Goal: Task Accomplishment & Management: Complete application form

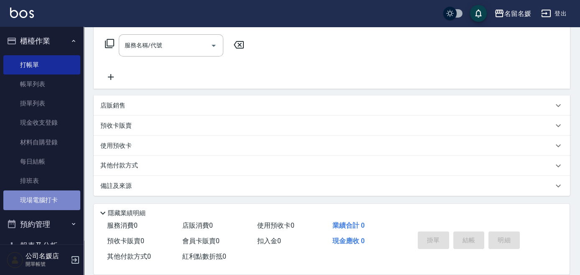
click at [56, 199] on link "現場電腦打卡" at bounding box center [41, 199] width 77 height 19
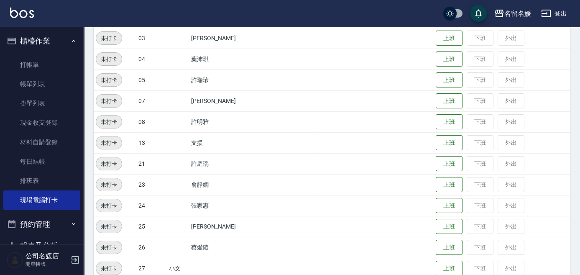
scroll to position [228, 0]
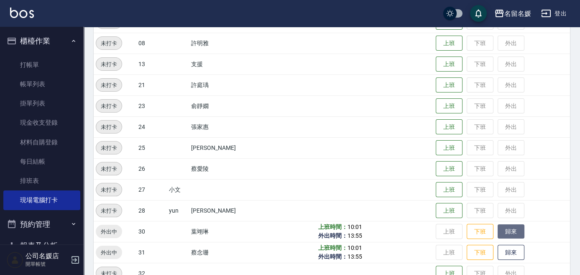
click at [502, 238] on button "歸來" at bounding box center [511, 231] width 27 height 15
click at [502, 253] on button "歸來" at bounding box center [511, 252] width 27 height 15
click at [503, 253] on button "歸來" at bounding box center [511, 252] width 27 height 15
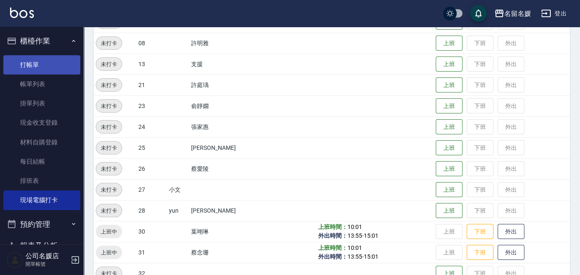
click at [20, 61] on link "打帳單" at bounding box center [41, 64] width 77 height 19
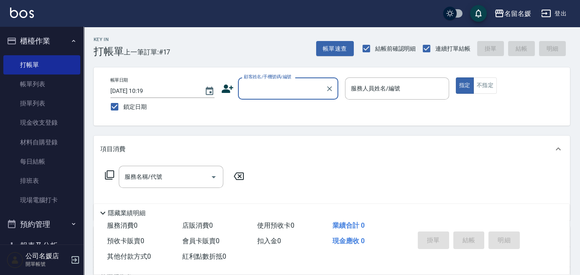
click at [289, 89] on input "顧客姓名/手機號碼/編號" at bounding box center [282, 88] width 80 height 15
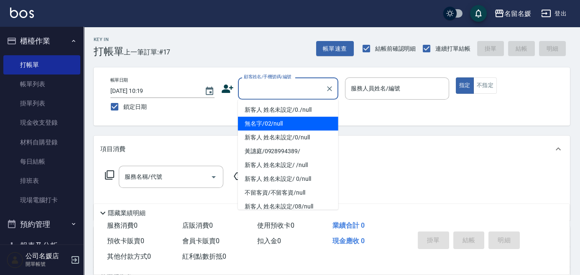
click at [286, 122] on li "無名字/02/null" at bounding box center [288, 124] width 100 height 14
type input "無名字/02/null"
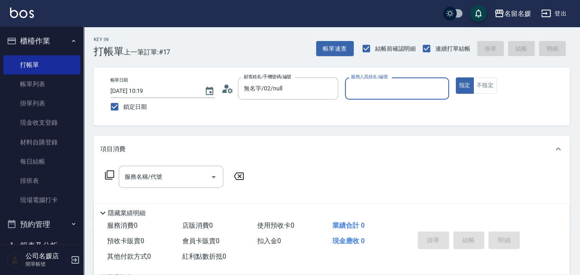
click at [376, 86] on input "服務人員姓名/編號" at bounding box center [397, 88] width 97 height 15
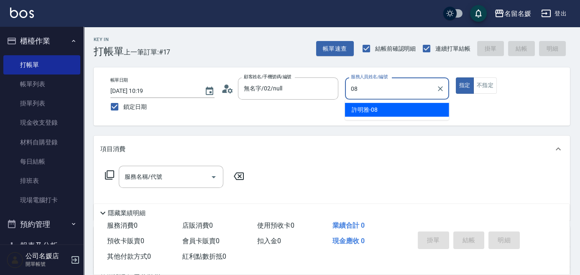
click at [377, 106] on div "[PERSON_NAME]-08" at bounding box center [397, 110] width 104 height 14
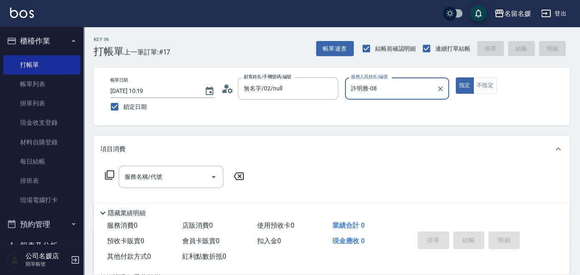
scroll to position [38, 0]
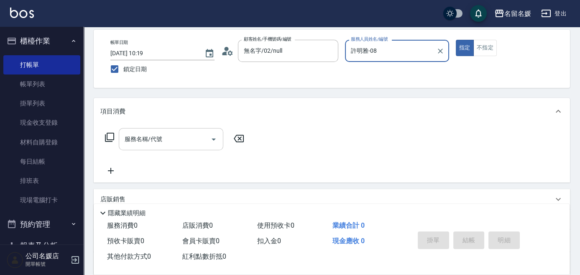
type input "許明雅-08"
click at [175, 142] on input "服務名稱/代號" at bounding box center [165, 139] width 84 height 15
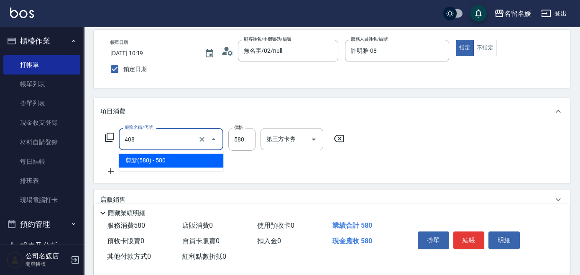
drag, startPoint x: 176, startPoint y: 140, endPoint x: 179, endPoint y: 160, distance: 19.9
click at [178, 145] on input "408" at bounding box center [160, 139] width 74 height 15
drag, startPoint x: 179, startPoint y: 160, endPoint x: 202, endPoint y: 154, distance: 23.3
click at [182, 160] on span "剪髮(580) - 580" at bounding box center [171, 160] width 105 height 14
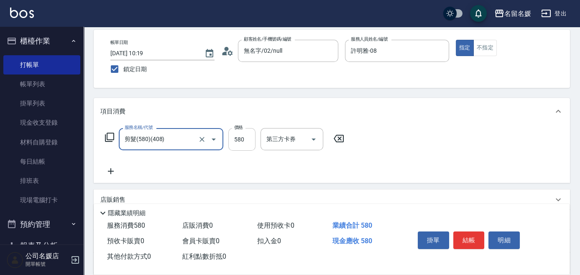
type input "剪髮(580)(408)"
click at [250, 136] on input "580" at bounding box center [241, 139] width 27 height 23
type input "550"
click at [109, 172] on icon at bounding box center [110, 171] width 21 height 10
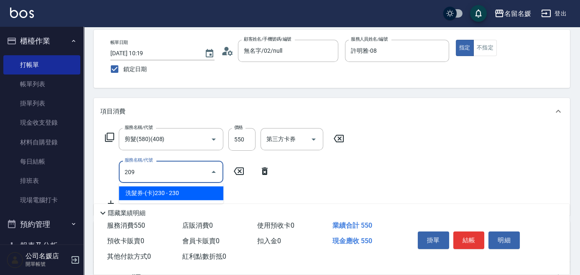
click at [165, 192] on span "洗髮券-(卡)230 - 230" at bounding box center [171, 193] width 105 height 14
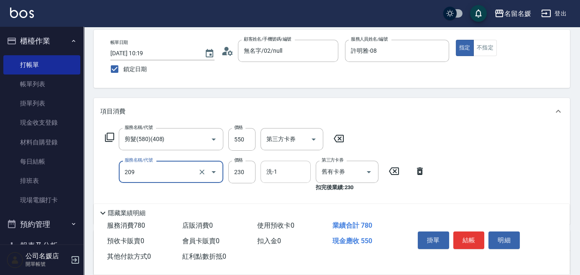
click at [297, 171] on input "洗-1" at bounding box center [285, 171] width 43 height 15
type input "洗髮券-(卡)230(209)"
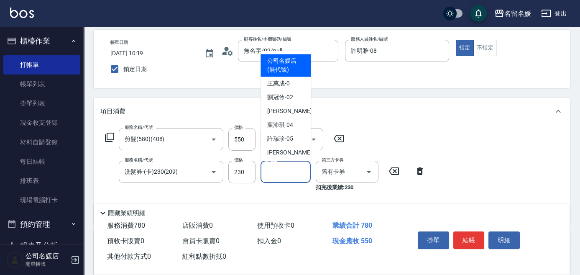
type input "0"
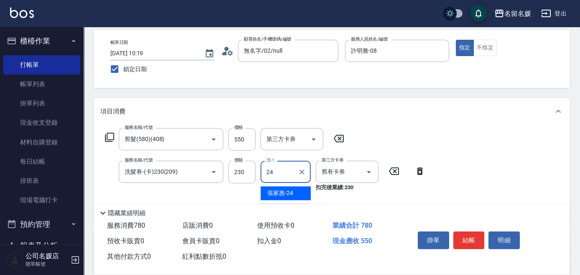
click at [295, 191] on div "[PERSON_NAME]-24" at bounding box center [286, 193] width 50 height 14
type input "[PERSON_NAME]-24"
click at [474, 239] on button "結帳" at bounding box center [468, 240] width 31 height 18
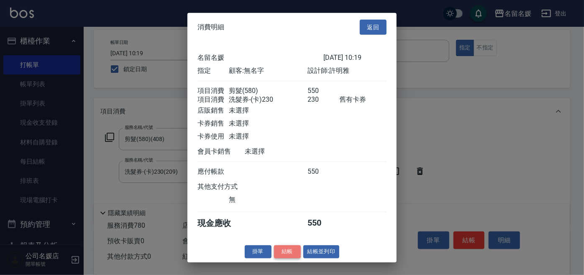
click at [291, 257] on button "結帳" at bounding box center [287, 251] width 27 height 13
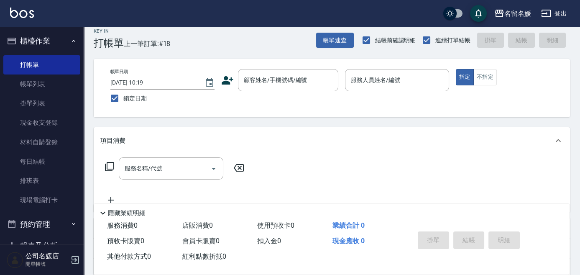
scroll to position [0, 0]
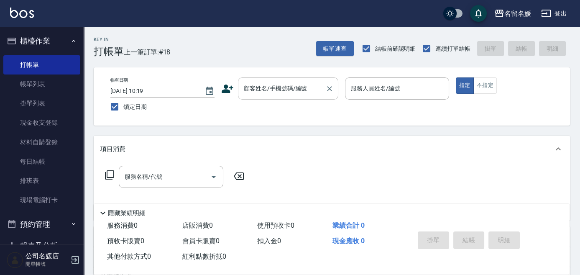
click at [280, 87] on input "顧客姓名/手機號碼/編號" at bounding box center [282, 88] width 80 height 15
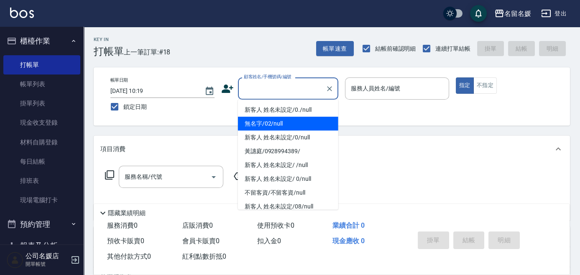
click at [286, 125] on li "無名字/02/null" at bounding box center [288, 124] width 100 height 14
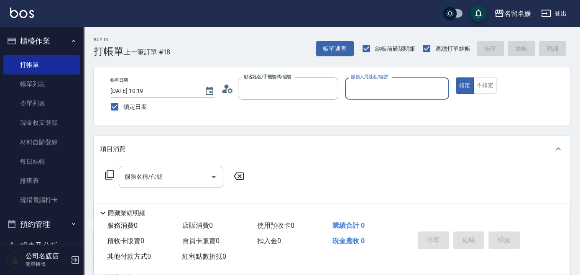
type input "無名字/02/null"
click at [381, 89] on input "服務人員姓名/編號" at bounding box center [397, 88] width 97 height 15
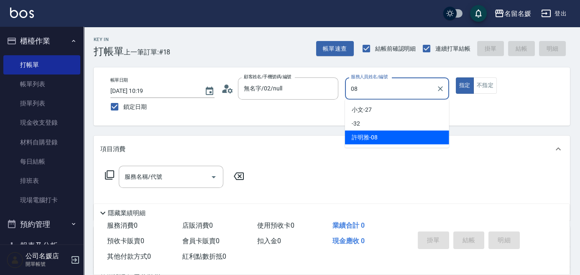
click at [419, 134] on div "[PERSON_NAME]-08" at bounding box center [397, 137] width 104 height 14
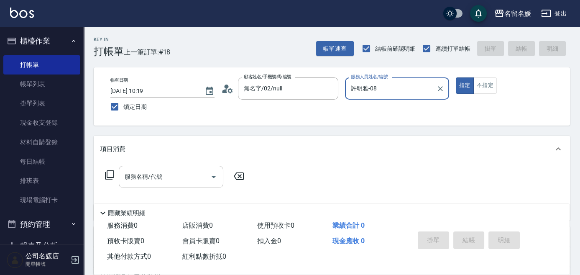
type input "許明雅-08"
click at [189, 178] on input "服務名稱/代號" at bounding box center [165, 176] width 84 height 15
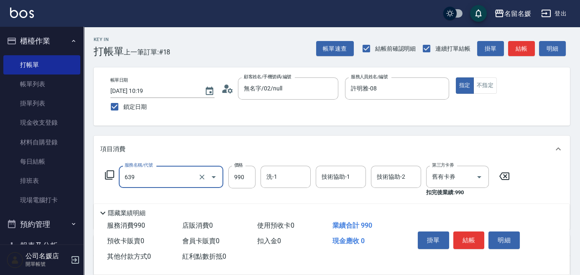
click at [169, 179] on input "639" at bounding box center [160, 176] width 74 height 15
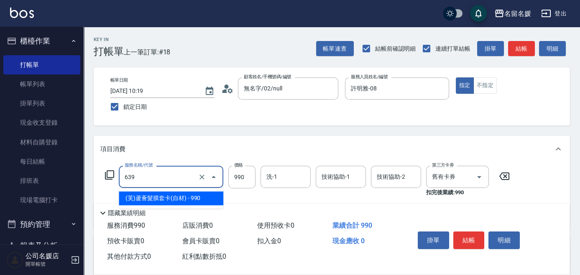
click at [174, 195] on span "(芙)蘆薈髮膜套卡(自材) - 990" at bounding box center [171, 198] width 105 height 14
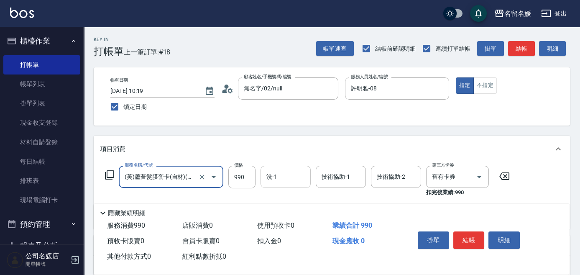
type input "(芙)蘆薈髮膜套卡(自材)(639)"
click at [297, 173] on input "洗-1" at bounding box center [285, 176] width 43 height 15
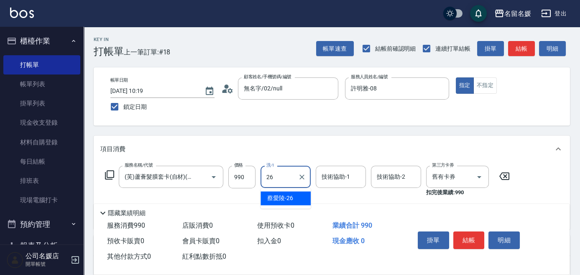
drag, startPoint x: 284, startPoint y: 197, endPoint x: 319, endPoint y: 189, distance: 35.8
click at [284, 196] on span "[PERSON_NAME]-26" at bounding box center [280, 198] width 26 height 9
type input "蔡愛陵-26"
click at [337, 178] on div "技術協助-1 技術協助-1" at bounding box center [341, 177] width 50 height 22
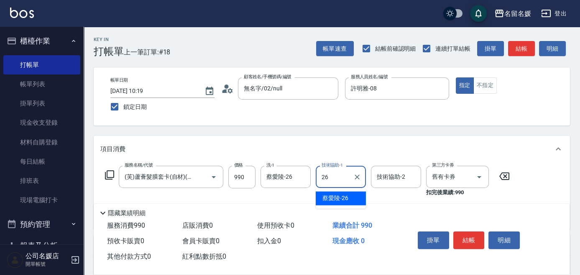
click at [345, 195] on span "[PERSON_NAME]-26" at bounding box center [335, 198] width 26 height 9
type input "蔡愛陵-26"
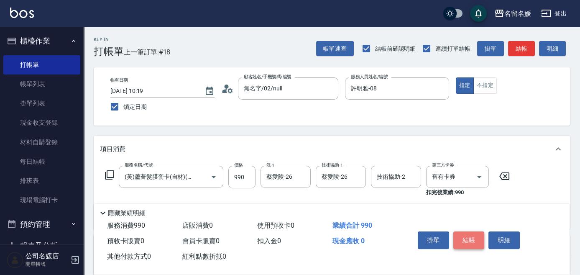
click at [462, 235] on button "結帳" at bounding box center [468, 240] width 31 height 18
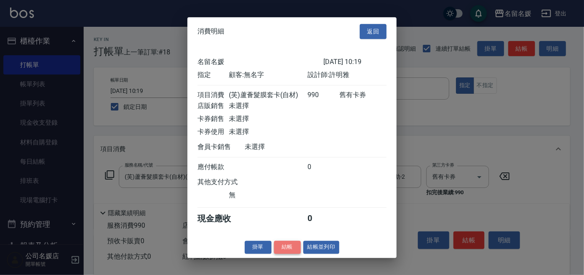
click at [288, 248] on button "結帳" at bounding box center [287, 246] width 27 height 13
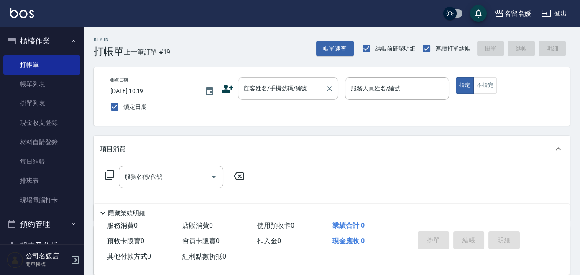
click at [272, 86] on div "顧客姓名/手機號碼/編號 顧客姓名/手機號碼/編號" at bounding box center [288, 88] width 100 height 22
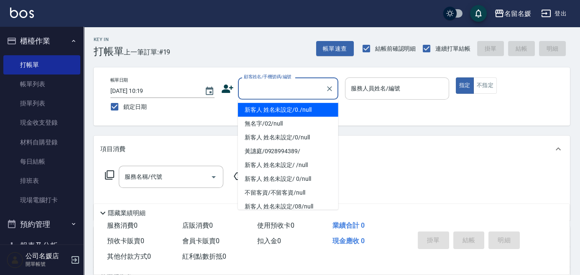
drag, startPoint x: 269, startPoint y: 103, endPoint x: 386, endPoint y: 96, distance: 117.3
click at [269, 104] on li "新客人 姓名未設定/0./null" at bounding box center [288, 110] width 100 height 14
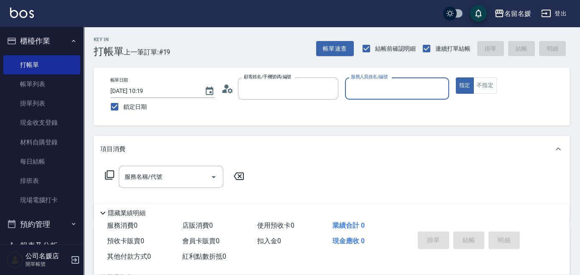
type input "新客人 姓名未設定/0./null"
click at [386, 96] on div "服務人員姓名/編號" at bounding box center [397, 88] width 104 height 22
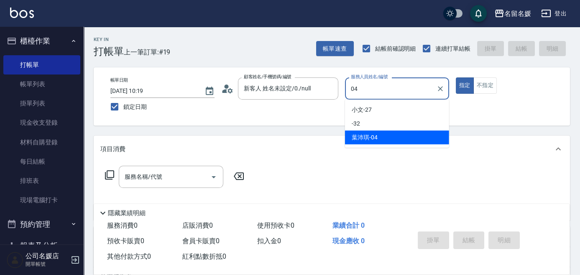
type input "[PERSON_NAME]-04"
type button "true"
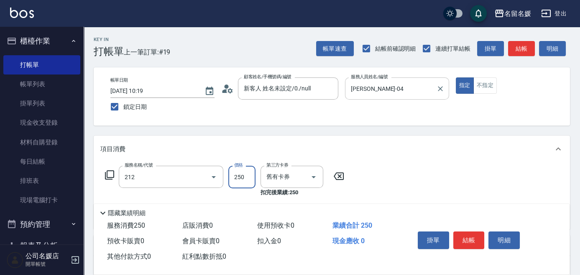
type input "洗髮券-(卡)250(212)"
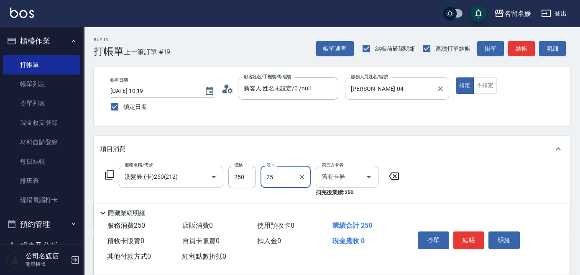
type input "[PERSON_NAME]-25"
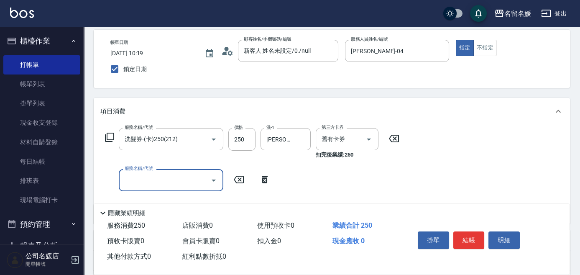
click at [267, 181] on icon at bounding box center [265, 180] width 6 height 8
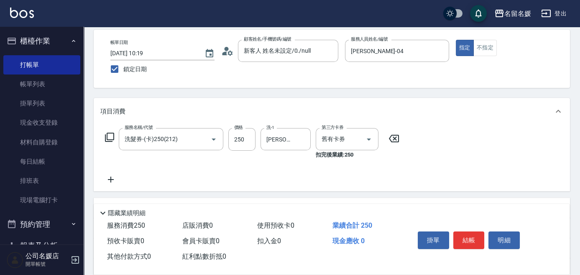
click at [106, 137] on icon at bounding box center [110, 137] width 10 height 10
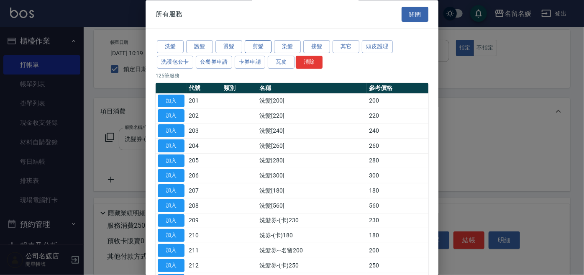
click at [258, 44] on button "剪髮" at bounding box center [258, 47] width 27 height 13
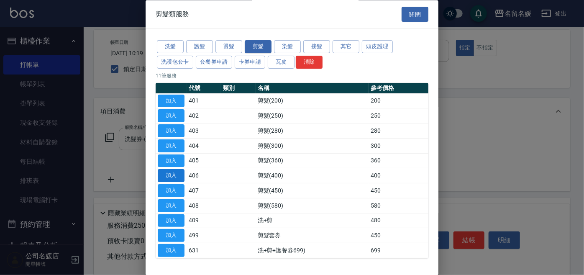
click at [171, 172] on button "加入" at bounding box center [171, 175] width 27 height 13
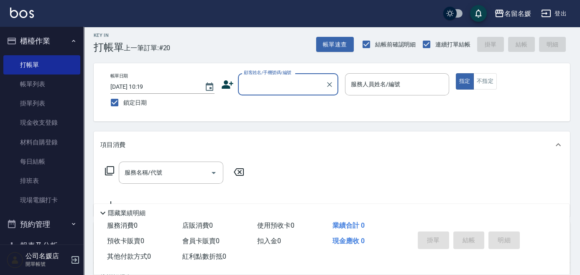
scroll to position [0, 0]
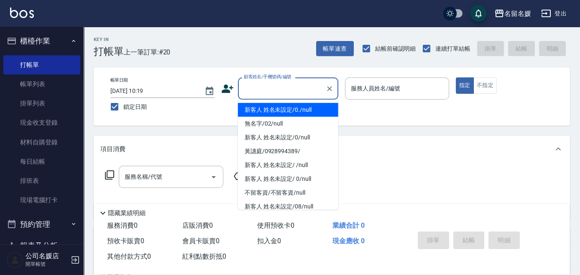
type input "新客人 姓名未設定/0./null"
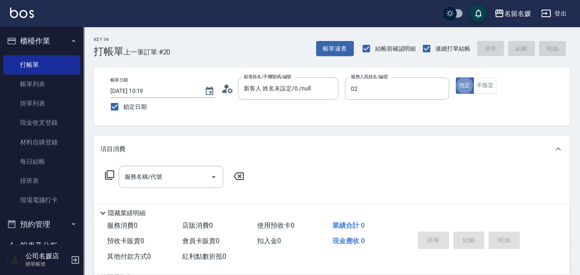
type input "[PERSON_NAME]-02"
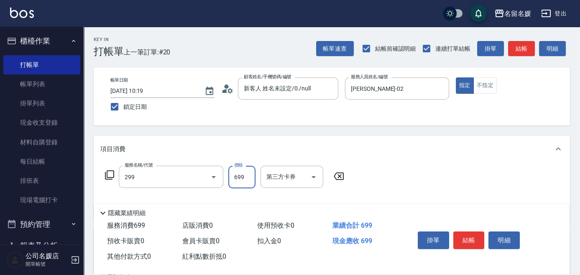
type input "滾珠洗髮699(299)"
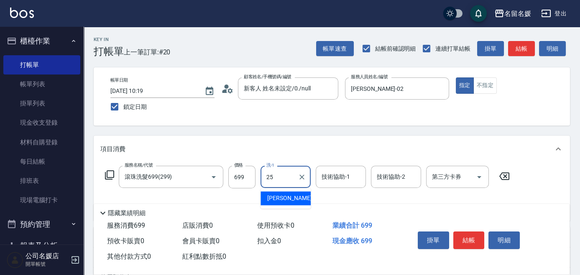
type input "[PERSON_NAME]-25"
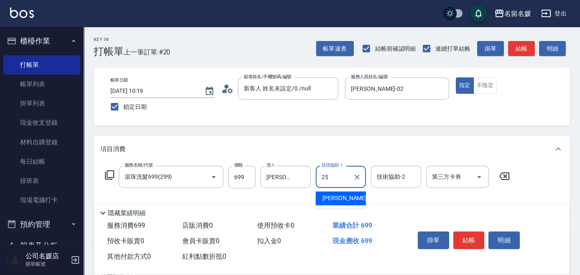
type input "[PERSON_NAME]-25"
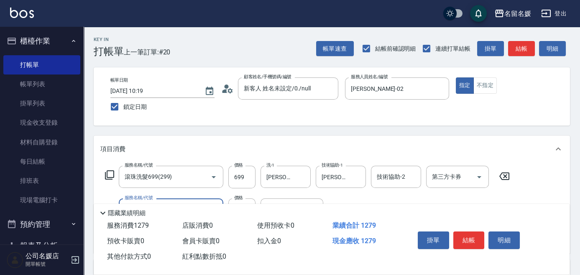
type input "剪髮(580)(408)"
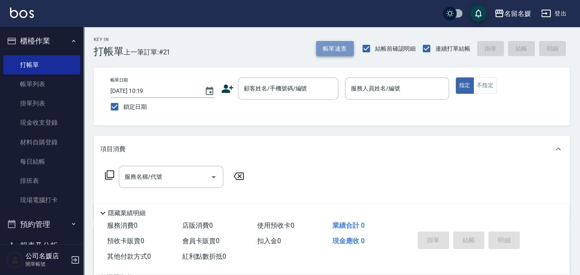
click at [338, 49] on button "帳單速查" at bounding box center [335, 48] width 38 height 15
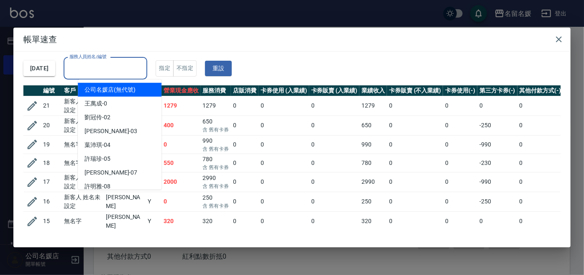
click at [116, 70] on input "服務人員姓名/編號" at bounding box center [105, 68] width 76 height 15
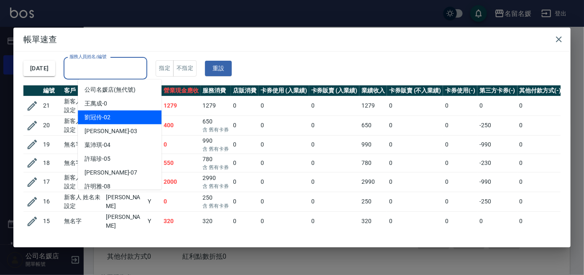
click at [106, 116] on span "[PERSON_NAME]-02" at bounding box center [97, 117] width 26 height 9
type input "[PERSON_NAME]-02"
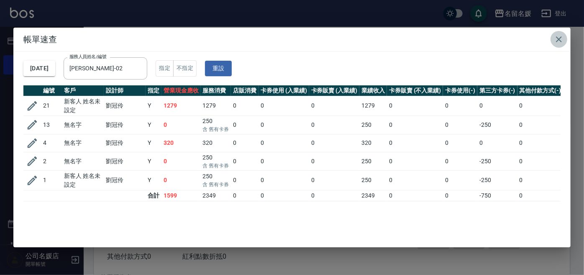
click at [558, 40] on icon "button" at bounding box center [559, 39] width 6 height 6
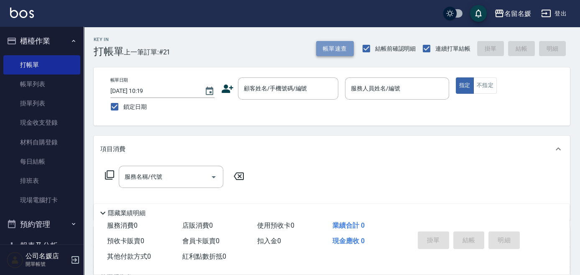
click at [342, 49] on button "帳單速查" at bounding box center [335, 48] width 38 height 15
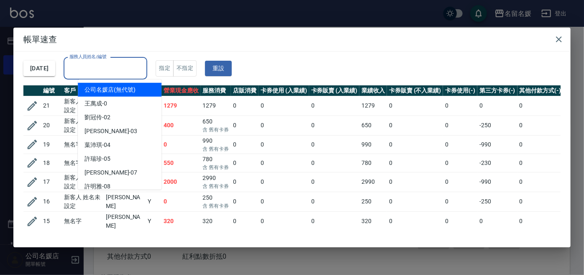
click at [138, 66] on input "服務人員姓名/編號" at bounding box center [105, 68] width 76 height 15
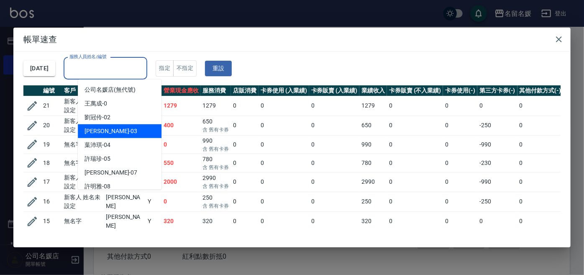
click at [144, 128] on div "[PERSON_NAME]-03" at bounding box center [120, 131] width 84 height 14
type input "[PERSON_NAME]-03"
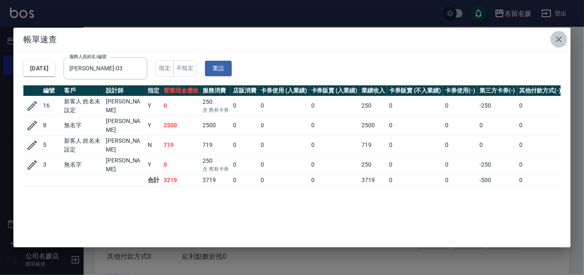
click at [555, 38] on icon "button" at bounding box center [559, 39] width 10 height 10
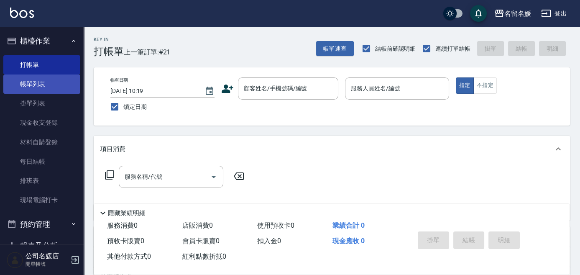
click at [50, 88] on link "帳單列表" at bounding box center [41, 83] width 77 height 19
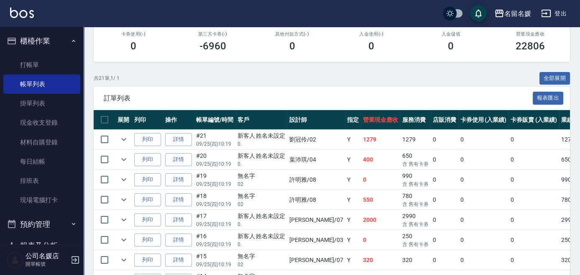
scroll to position [152, 0]
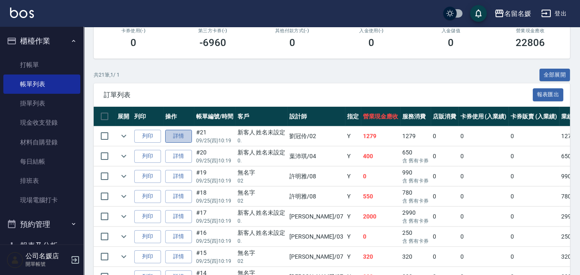
click at [179, 138] on link "詳情" at bounding box center [178, 136] width 27 height 13
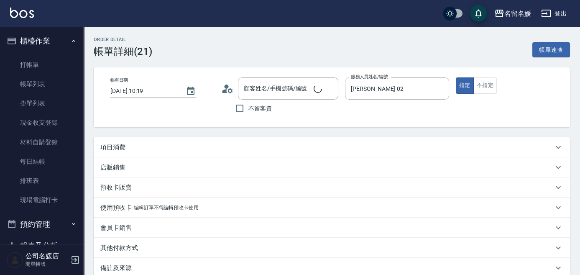
click at [38, 89] on link "帳單列表" at bounding box center [41, 83] width 77 height 19
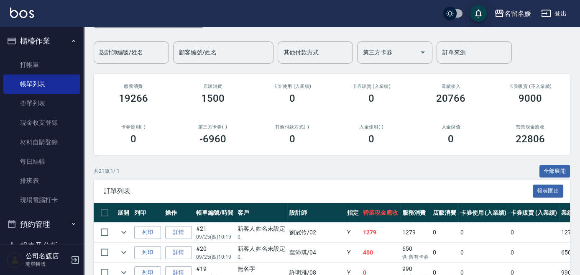
scroll to position [152, 0]
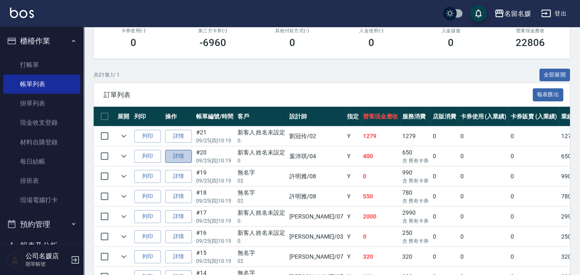
click at [187, 156] on link "詳情" at bounding box center [178, 156] width 27 height 13
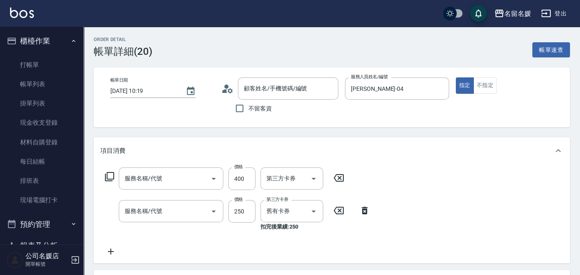
type input "[DATE] 10:19"
type input "[PERSON_NAME]-04"
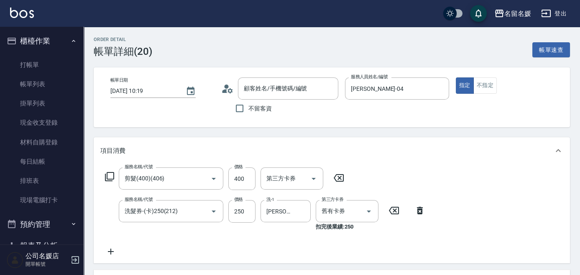
type input "剪髮(400)(406)"
type input "洗髮券-(卡)250(212)"
type input "新客人 姓名未設定/0./null"
click at [107, 252] on icon at bounding box center [110, 251] width 21 height 10
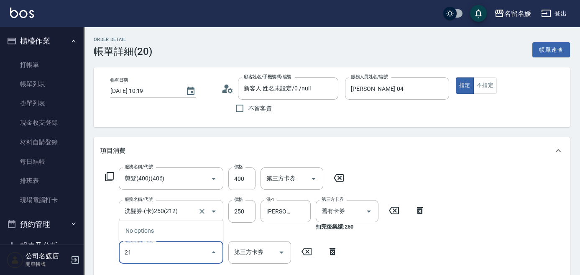
type input "212"
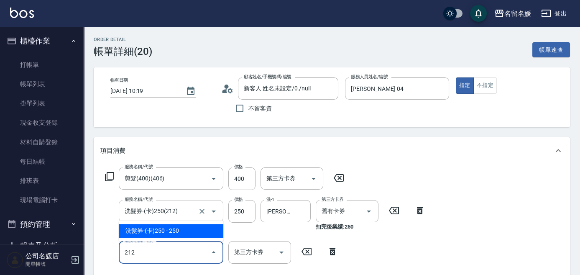
type input "舊有卡券"
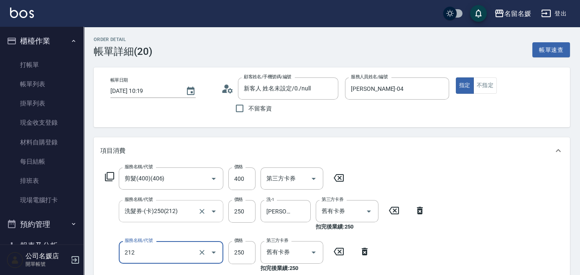
type input "洗髮券-(卡)250(212)"
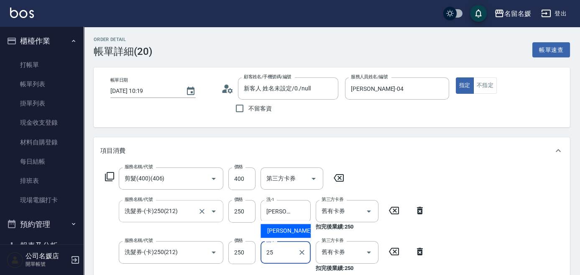
type input "[PERSON_NAME]-25"
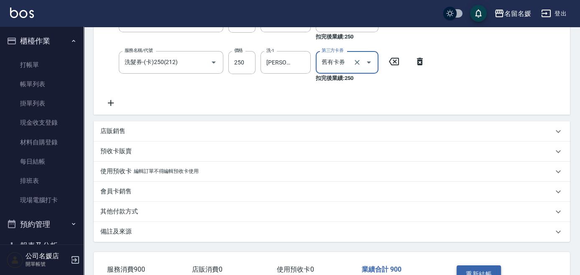
scroll to position [246, 0]
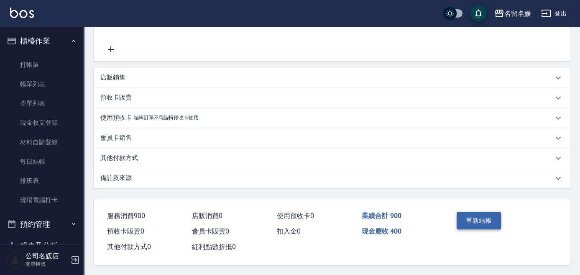
click at [472, 218] on button "重新結帳" at bounding box center [479, 221] width 44 height 18
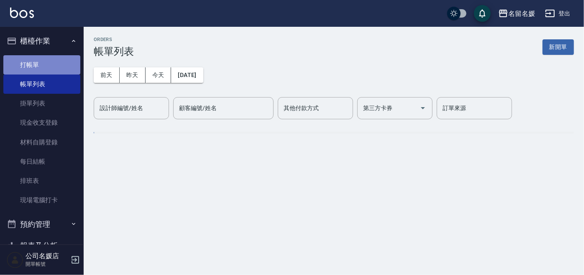
click at [55, 65] on link "打帳單" at bounding box center [41, 64] width 77 height 19
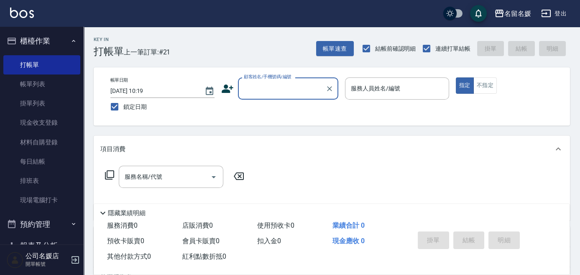
click at [280, 82] on input "顧客姓名/手機號碼/編號" at bounding box center [282, 88] width 80 height 15
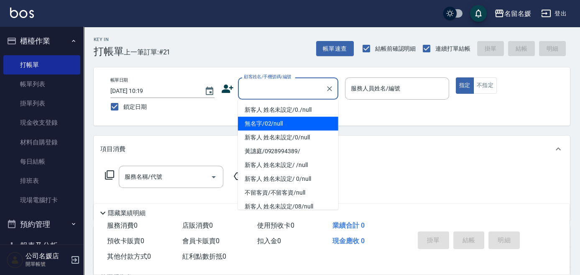
click at [284, 120] on li "無名字/02/null" at bounding box center [288, 124] width 100 height 14
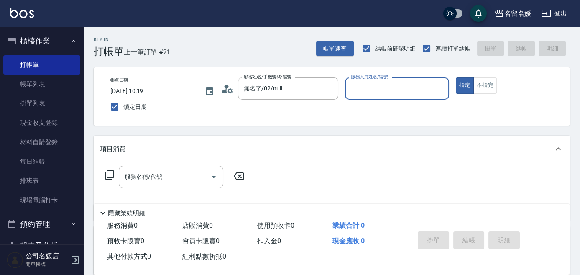
type input "無名字/02/null"
click at [390, 87] on input "服務人員姓名/編號" at bounding box center [397, 88] width 97 height 15
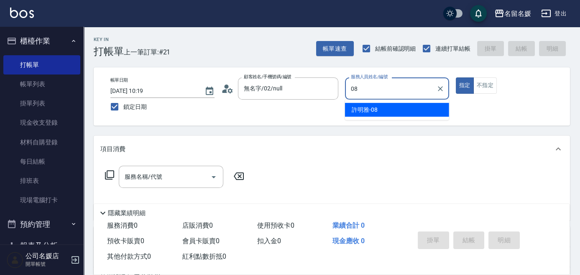
click at [396, 113] on div "[PERSON_NAME]-08" at bounding box center [397, 110] width 104 height 14
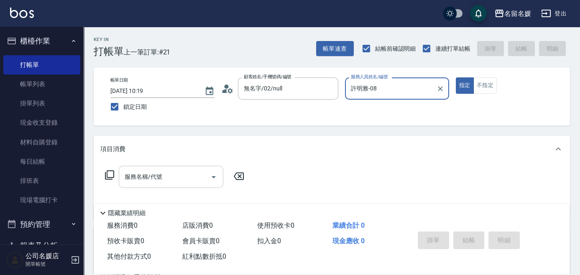
type input "許明雅-08"
click at [184, 179] on input "服務名稱/代號" at bounding box center [165, 176] width 84 height 15
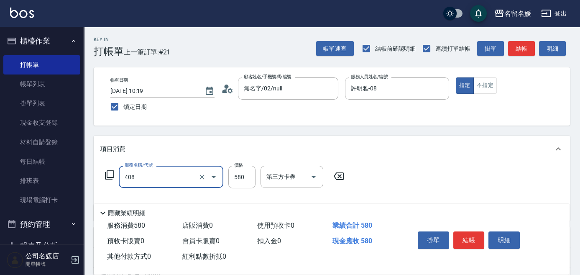
drag, startPoint x: 153, startPoint y: 177, endPoint x: 153, endPoint y: 185, distance: 8.0
click at [153, 180] on input "408" at bounding box center [160, 176] width 74 height 15
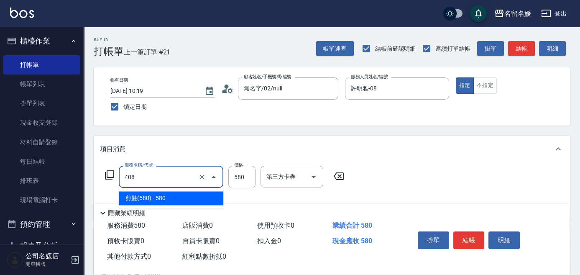
drag, startPoint x: 152, startPoint y: 197, endPoint x: 355, endPoint y: 237, distance: 206.9
click at [154, 198] on span "剪髮(580) - 580" at bounding box center [171, 198] width 105 height 14
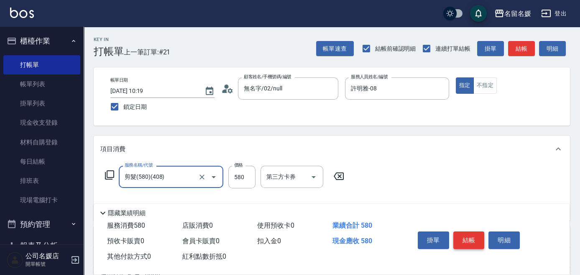
type input "剪髮(580)(408)"
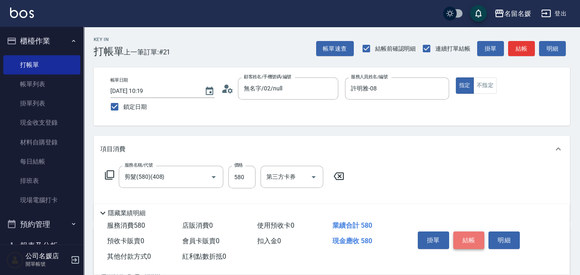
click at [467, 239] on button "結帳" at bounding box center [468, 240] width 31 height 18
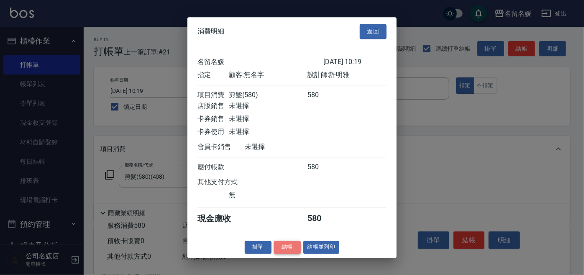
click at [289, 251] on button "結帳" at bounding box center [287, 246] width 27 height 13
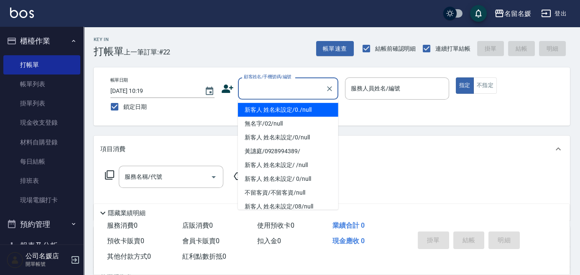
click at [272, 94] on input "顧客姓名/手機號碼/編號" at bounding box center [282, 88] width 80 height 15
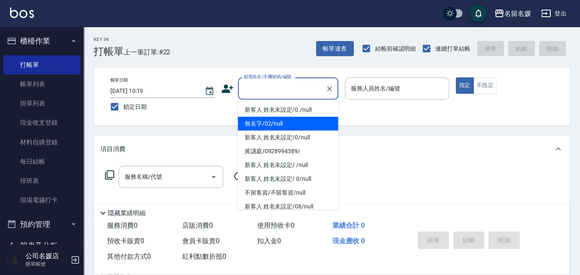
type input "0"
type input "無名字/02/null"
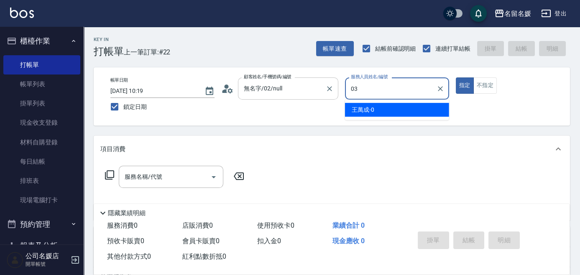
type input "03"
type button "true"
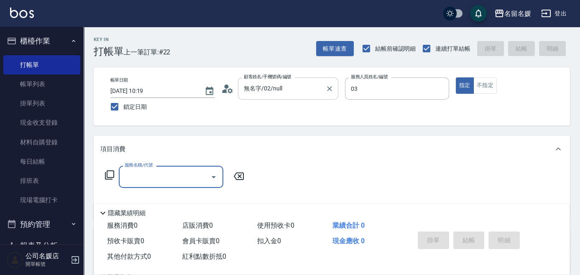
type input "[PERSON_NAME]-03"
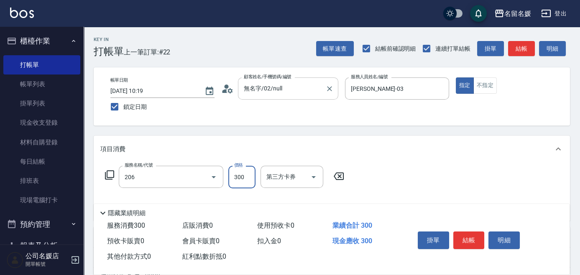
type input "洗髮[300](206)"
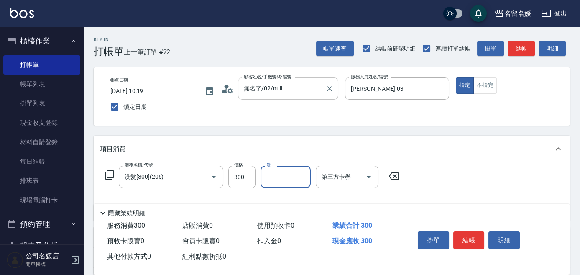
type input "3"
type input "俞靜嫺-23"
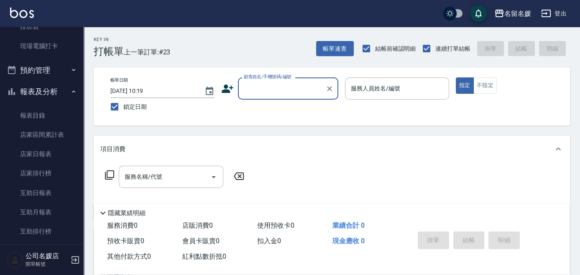
scroll to position [190, 0]
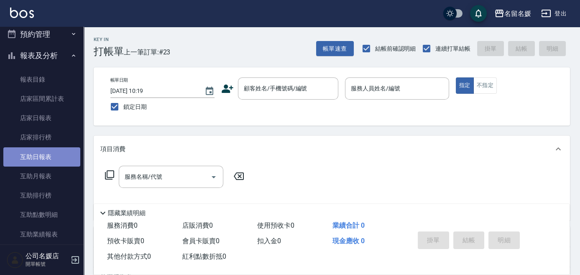
click at [56, 156] on link "互助日報表" at bounding box center [41, 156] width 77 height 19
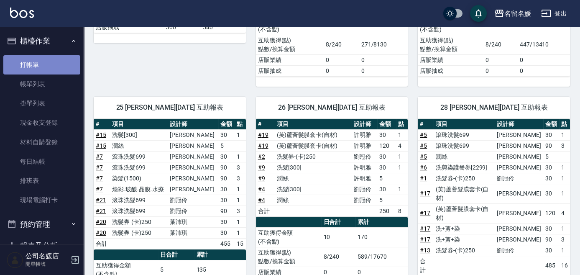
click at [47, 61] on link "打帳單" at bounding box center [41, 64] width 77 height 19
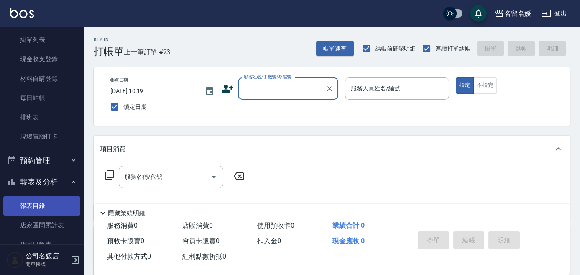
scroll to position [152, 0]
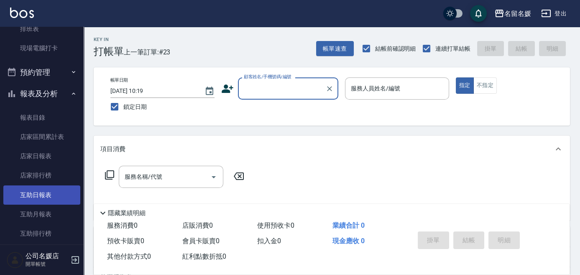
click at [45, 195] on link "互助日報表" at bounding box center [41, 194] width 77 height 19
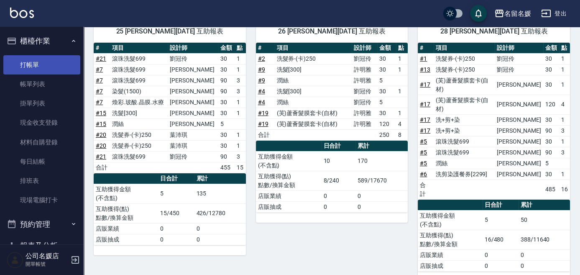
click at [50, 66] on link "打帳單" at bounding box center [41, 64] width 77 height 19
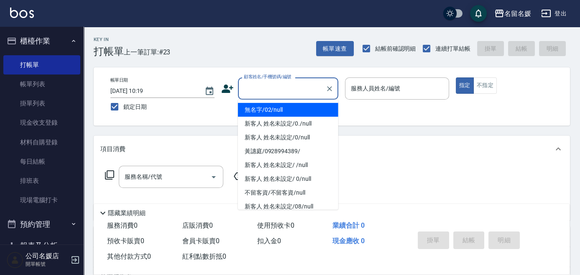
type input "無名字/02/null"
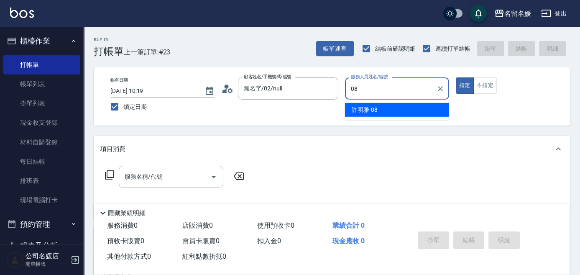
type input "許明雅-08"
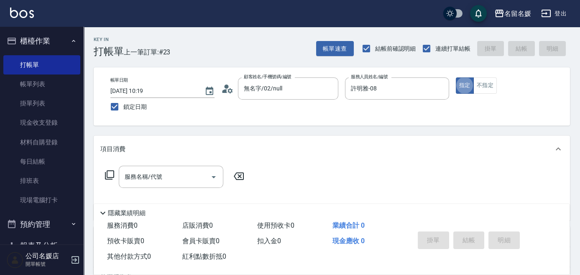
type button "true"
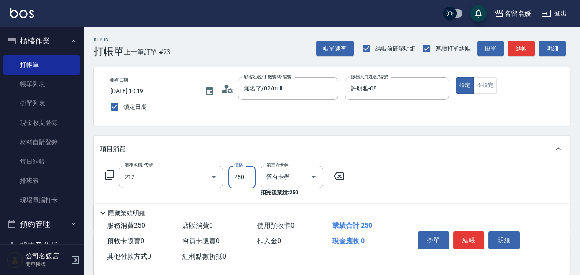
type input "洗髮券-(卡)250(212)"
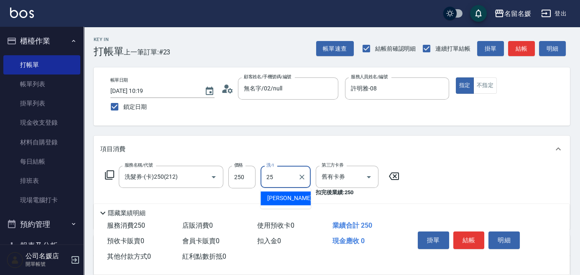
type input "[PERSON_NAME]-25"
